Goal: Task Accomplishment & Management: Manage account settings

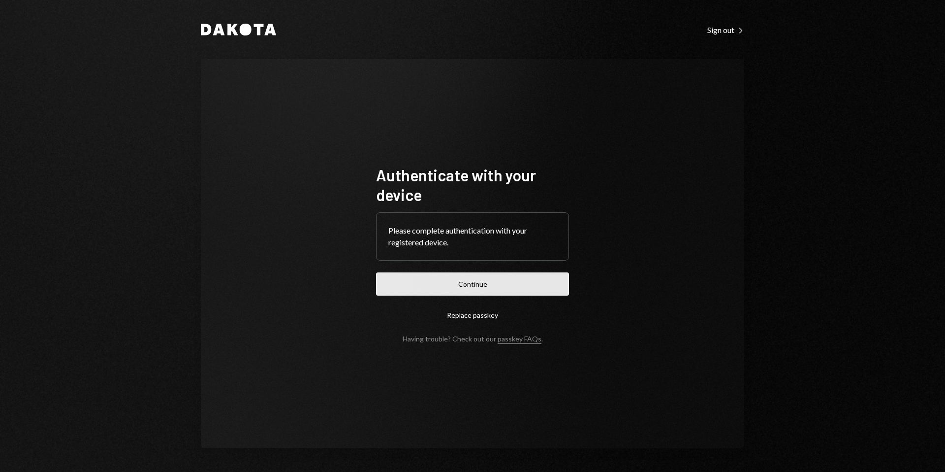
click at [519, 276] on button "Continue" at bounding box center [472, 283] width 193 height 23
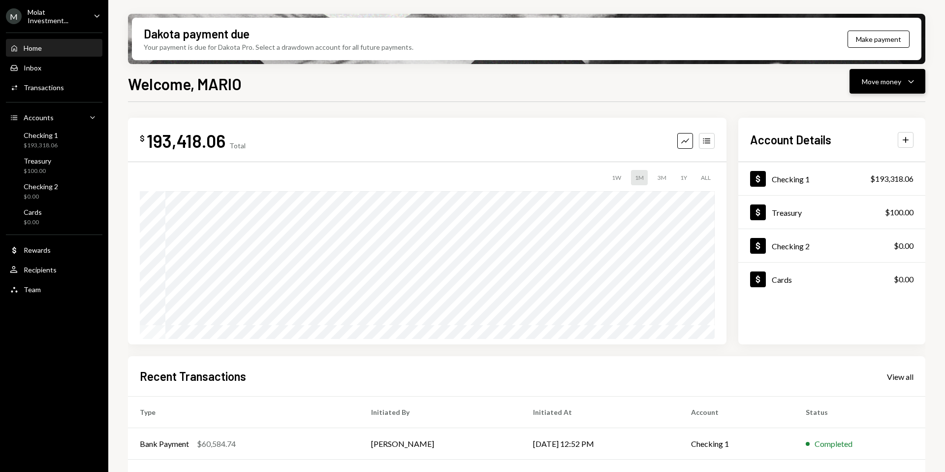
click at [899, 77] on div "Move money" at bounding box center [881, 81] width 39 height 10
click at [842, 116] on div "Withdraw Send" at bounding box center [872, 111] width 98 height 22
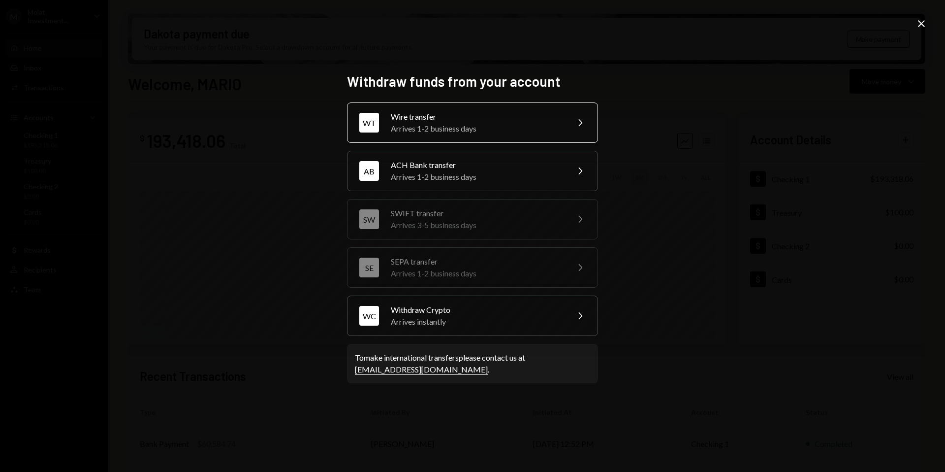
click at [555, 128] on div "Arrives 1-2 business days" at bounding box center [476, 129] width 171 height 12
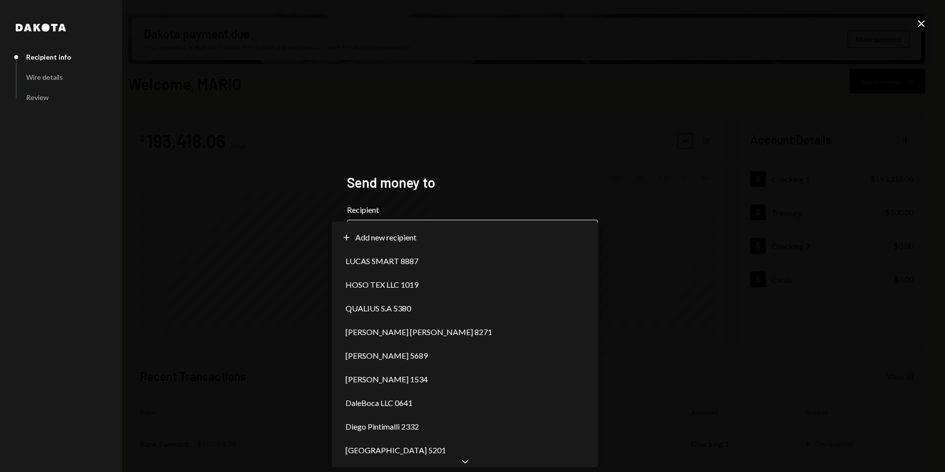
click at [516, 224] on body "M Molat Investment... Caret Down Home Home Inbox Inbox Activities Transactions …" at bounding box center [472, 236] width 945 height 472
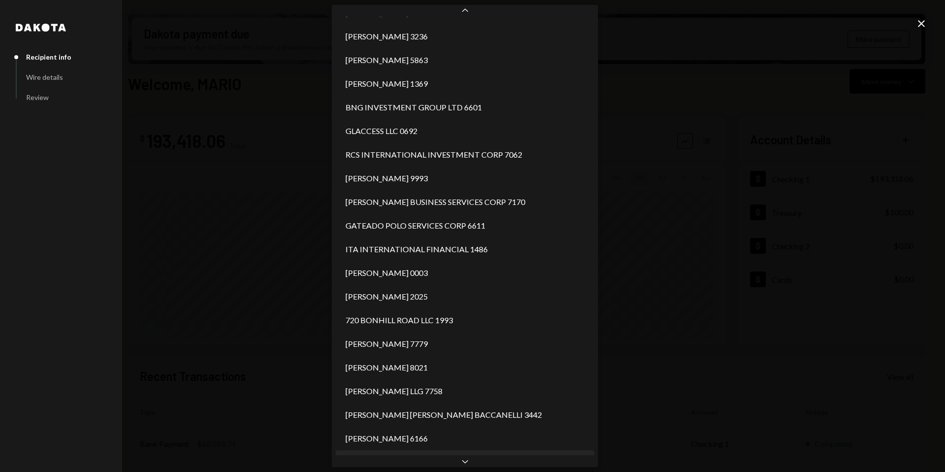
scroll to position [1319, 0]
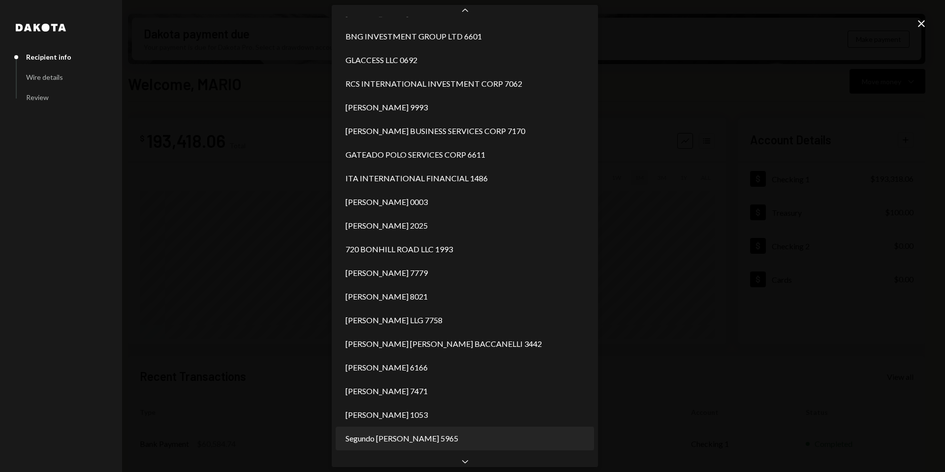
select select "**********"
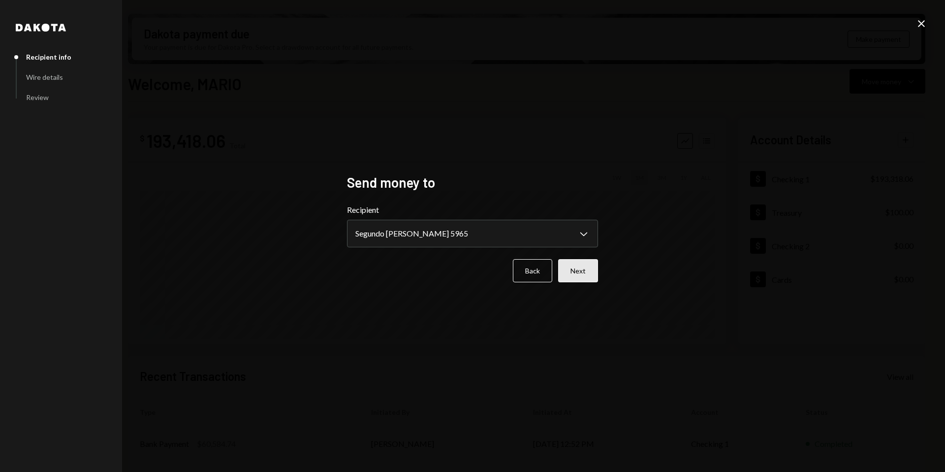
click at [591, 271] on button "Next" at bounding box center [578, 270] width 40 height 23
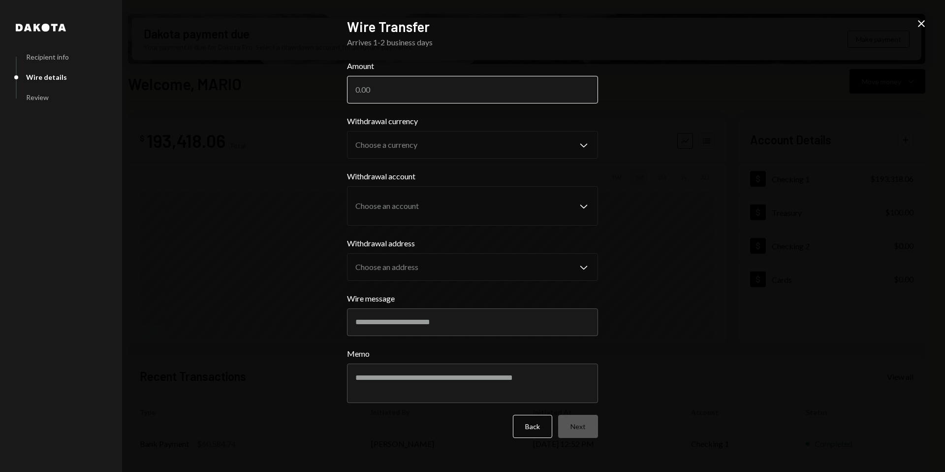
click at [433, 93] on input "Amount" at bounding box center [472, 90] width 251 height 28
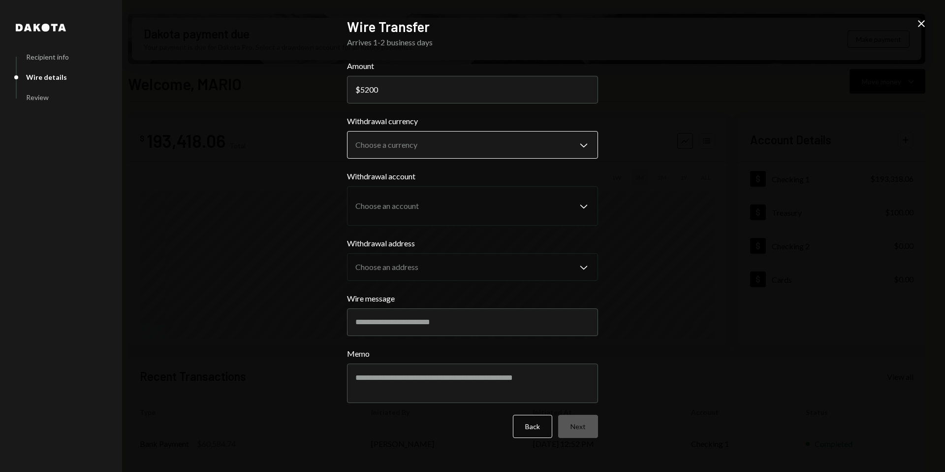
type input "5200"
click at [501, 148] on body "M Molat Investment... Caret Down Home Home Inbox Inbox Activities Transactions …" at bounding box center [472, 236] width 945 height 472
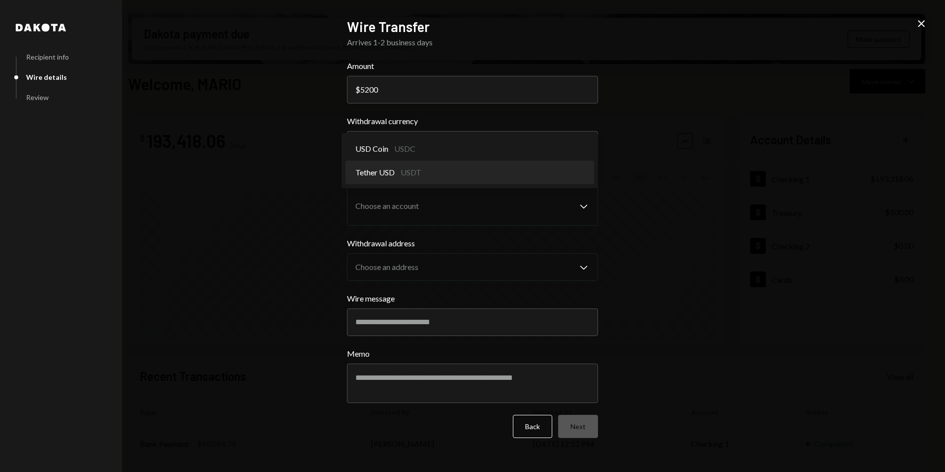
select select "****"
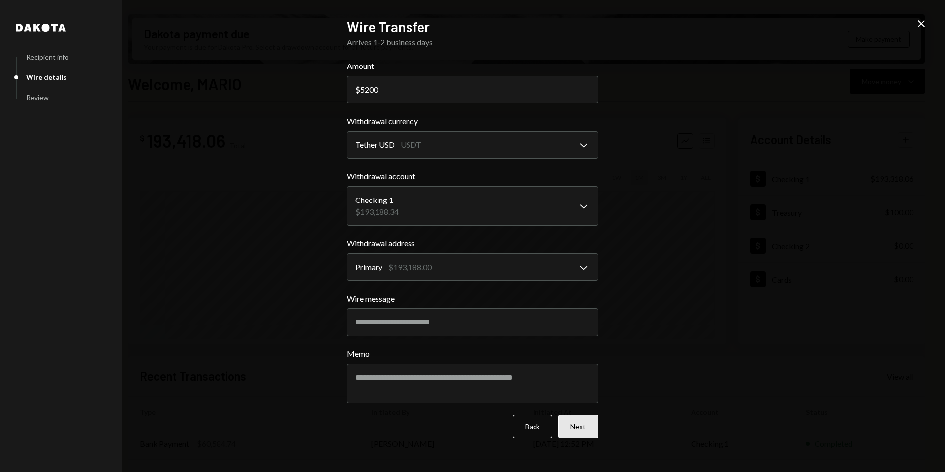
click at [588, 427] on button "Next" at bounding box center [578, 425] width 40 height 23
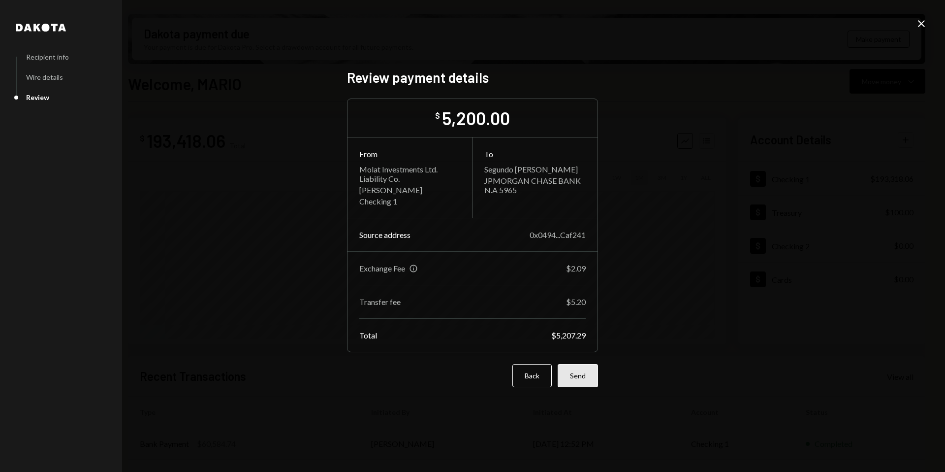
click at [588, 378] on button "Send" at bounding box center [578, 375] width 40 height 23
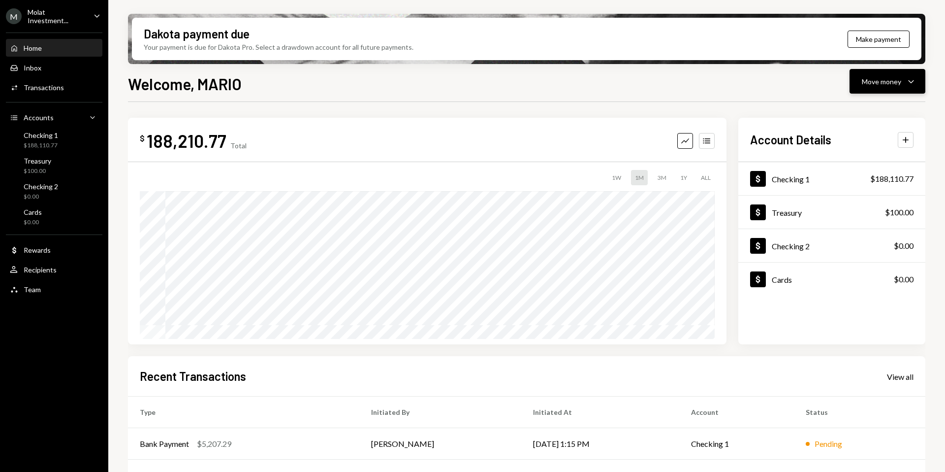
click at [890, 82] on div "Move money" at bounding box center [881, 81] width 39 height 10
click at [862, 113] on div "Send" at bounding box center [880, 111] width 72 height 10
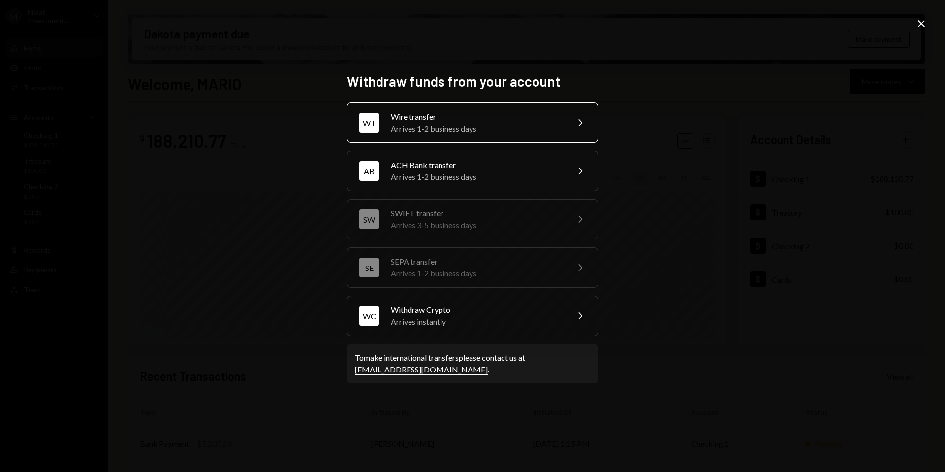
click at [481, 124] on div "Arrives 1-2 business days" at bounding box center [476, 129] width 171 height 12
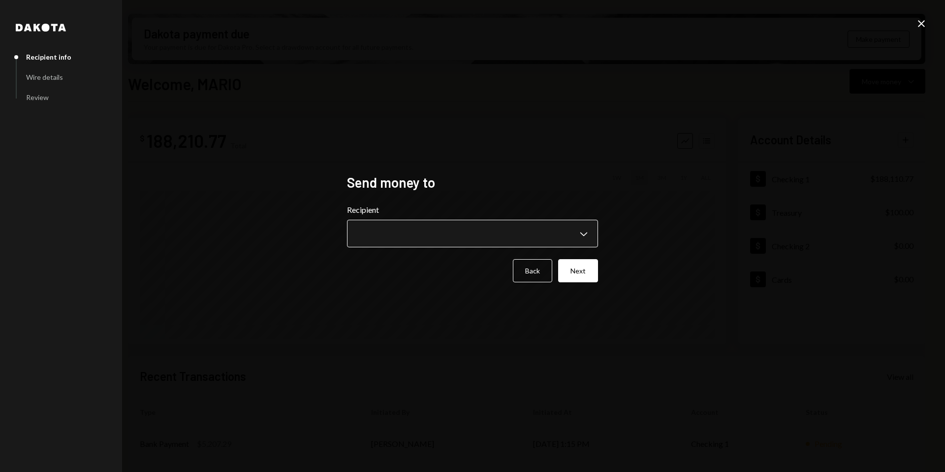
click at [572, 228] on body "M Molat Investment... Caret Down Home Home Inbox Inbox Activities Transactions …" at bounding box center [472, 236] width 945 height 472
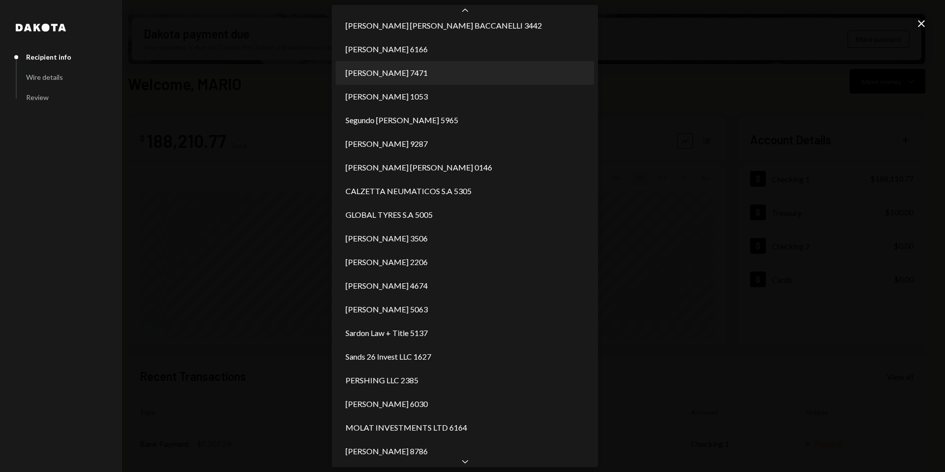
scroll to position [1614, 0]
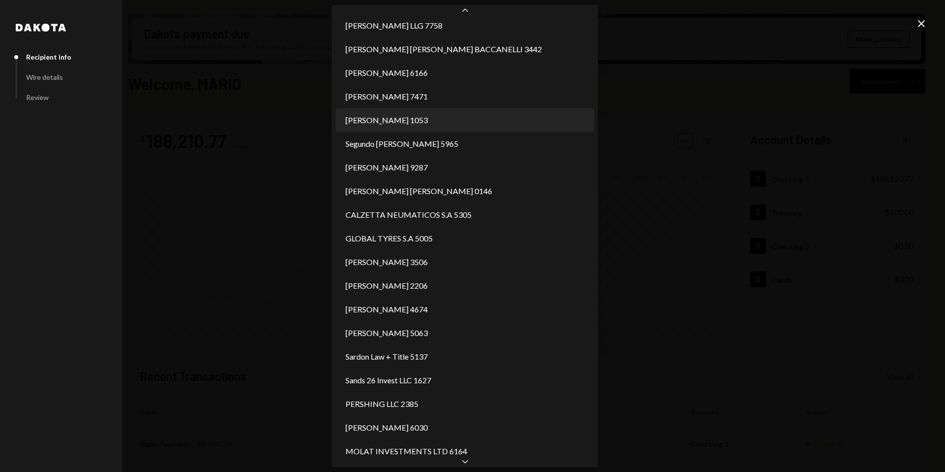
select select "**********"
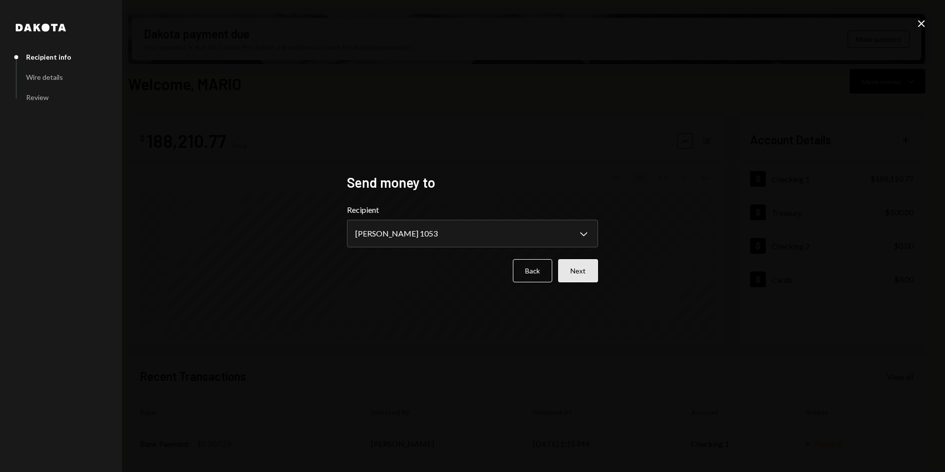
click at [582, 270] on button "Next" at bounding box center [578, 270] width 40 height 23
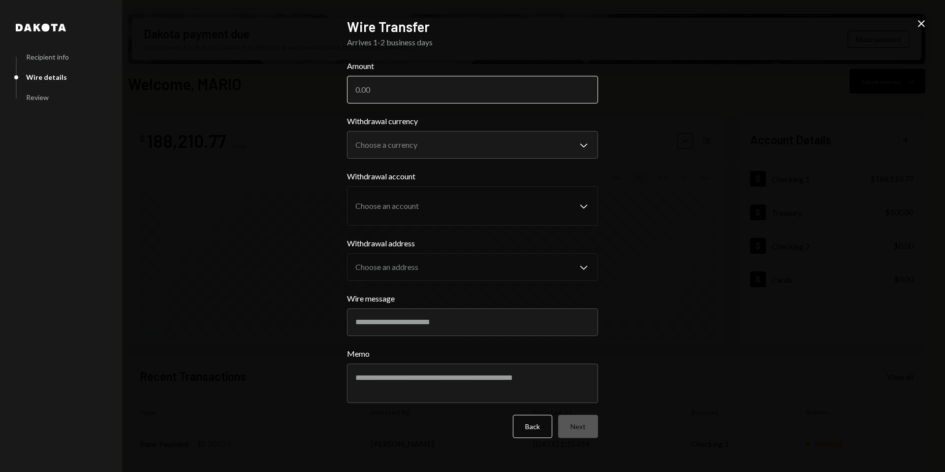
click at [413, 86] on input "Amount" at bounding box center [472, 90] width 251 height 28
drag, startPoint x: 375, startPoint y: 90, endPoint x: 396, endPoint y: 90, distance: 20.7
click at [396, 90] on input "150000" at bounding box center [472, 90] width 251 height 28
click at [412, 90] on input "150000" at bounding box center [472, 90] width 251 height 28
type input "150000"
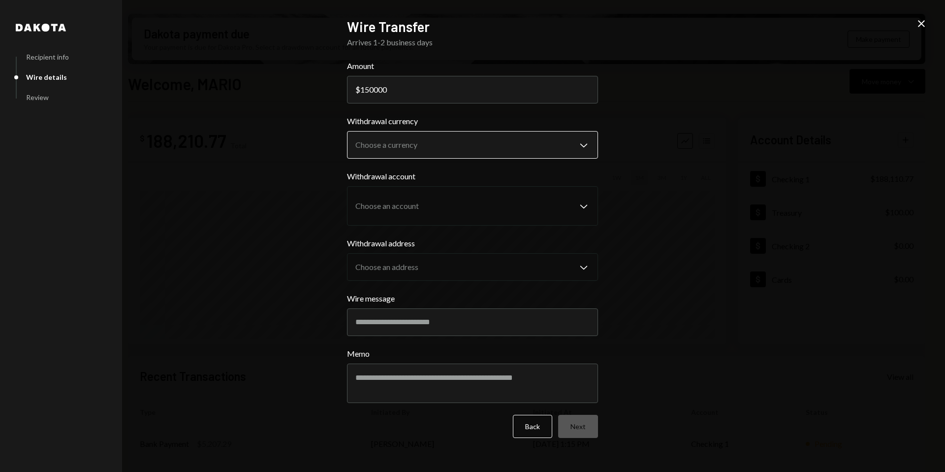
click at [429, 139] on body "M Molat Investment... Caret Down Home Home Inbox Inbox Activities Transactions …" at bounding box center [472, 236] width 945 height 472
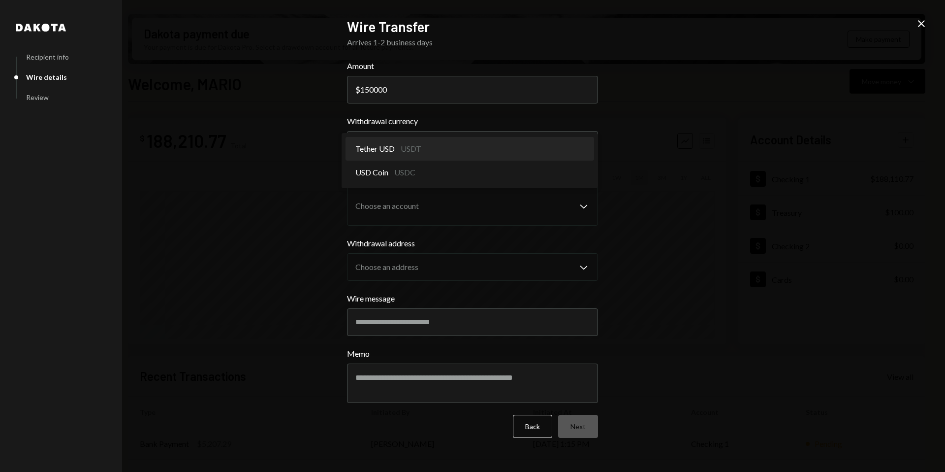
select select "****"
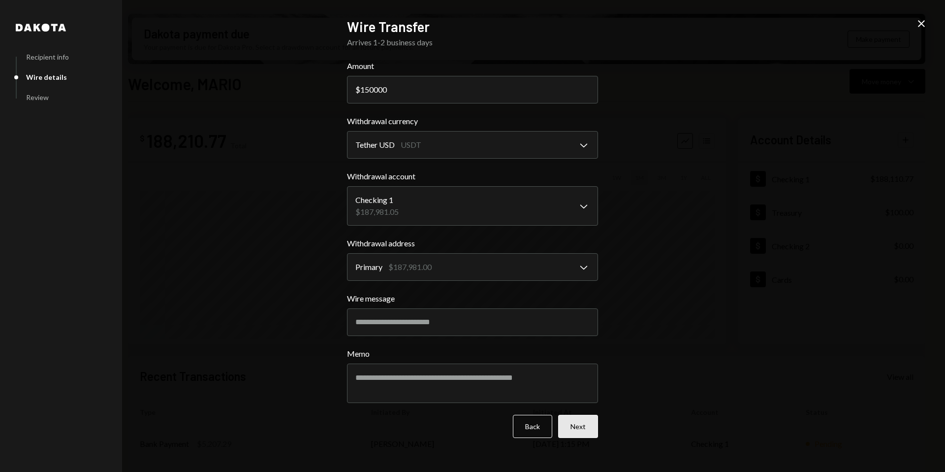
click at [575, 424] on button "Next" at bounding box center [578, 425] width 40 height 23
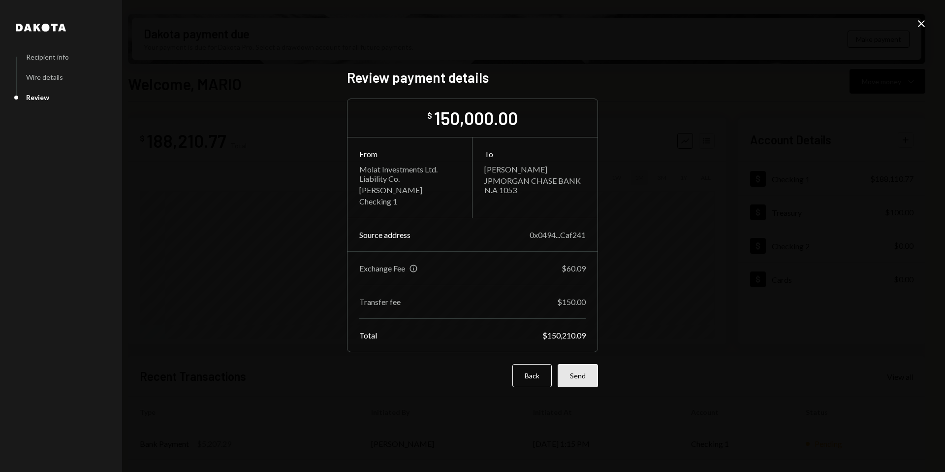
click at [585, 371] on button "Send" at bounding box center [578, 375] width 40 height 23
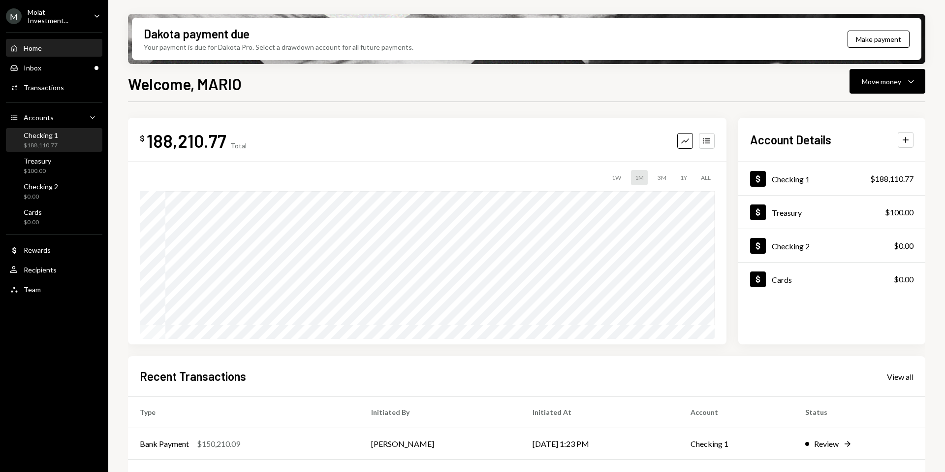
click at [41, 147] on div "$188,110.77" at bounding box center [41, 145] width 34 height 8
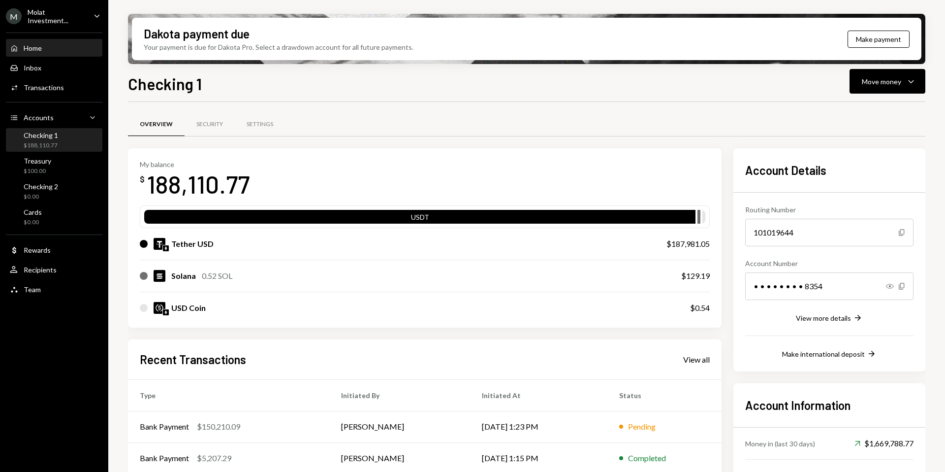
click at [45, 49] on div "Home Home" at bounding box center [54, 48] width 89 height 9
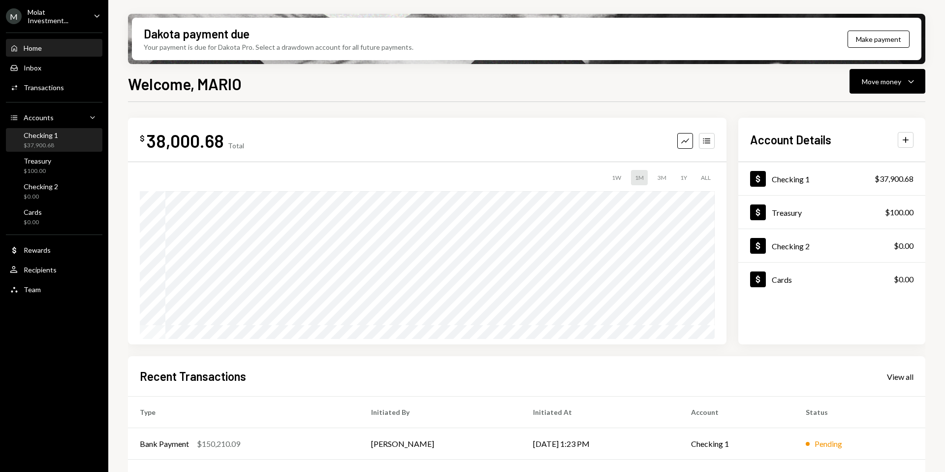
click at [39, 145] on div "$37,900.68" at bounding box center [41, 145] width 34 height 8
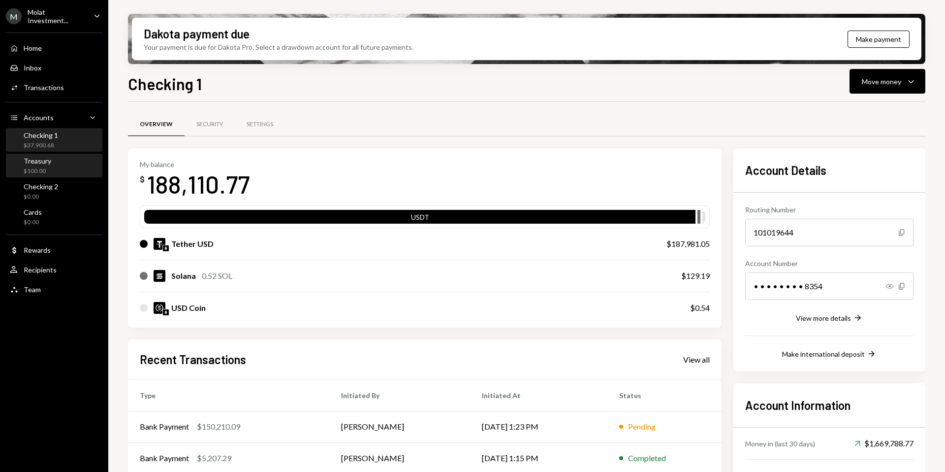
click at [46, 167] on div "$100.00" at bounding box center [38, 171] width 28 height 8
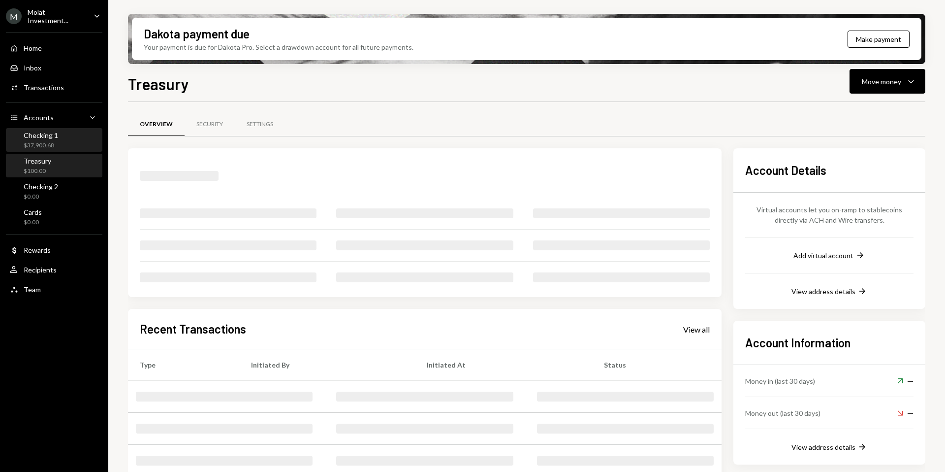
click at [46, 145] on div "$37,900.68" at bounding box center [41, 145] width 34 height 8
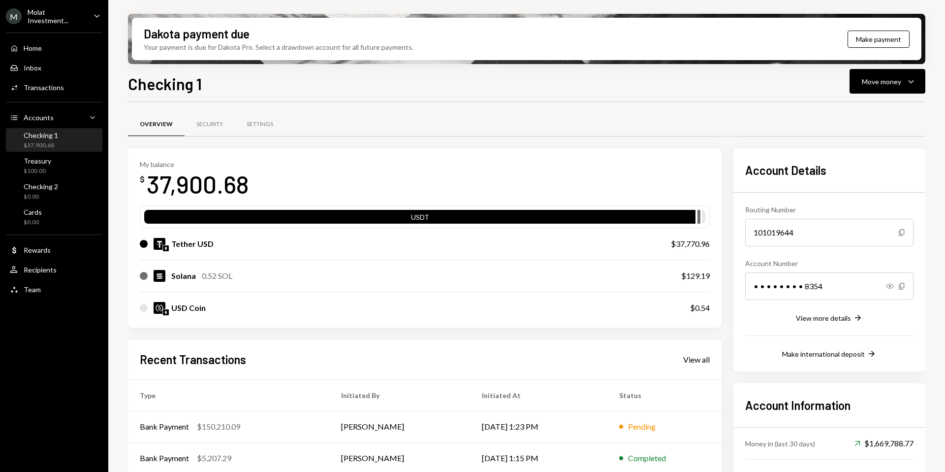
click at [64, 17] on div "Molat Investment..." at bounding box center [57, 16] width 58 height 17
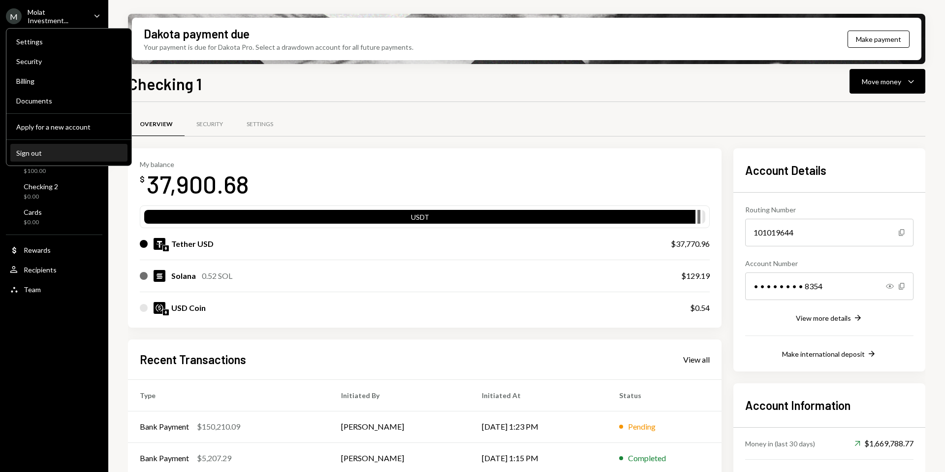
click at [57, 156] on div "Sign out" at bounding box center [68, 153] width 105 height 8
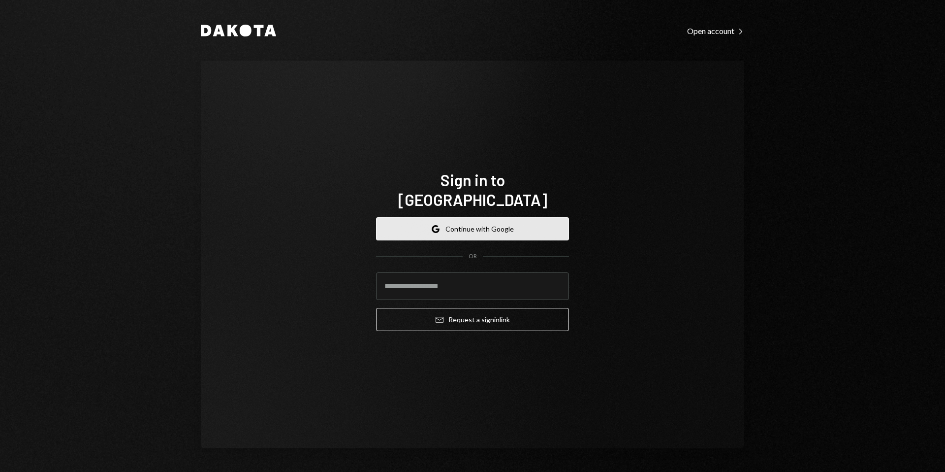
click at [474, 225] on button "Google Continue with Google" at bounding box center [472, 228] width 193 height 23
